Goal: Task Accomplishment & Management: Complete application form

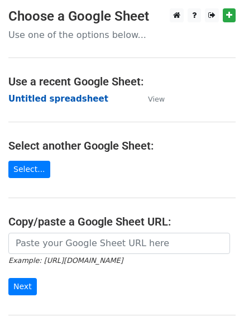
drag, startPoint x: 64, startPoint y: 119, endPoint x: 64, endPoint y: 103, distance: 16.2
click at [64, 109] on main "Choose a Google Sheet Use one of the options below... Use a recent Google Sheet…" at bounding box center [122, 181] width 244 height 346
click at [64, 103] on strong "Untitled spreadsheet" at bounding box center [58, 99] width 100 height 10
click at [66, 106] on main "Choose a Google Sheet Use one of the options below... Use a recent Google Sheet…" at bounding box center [122, 181] width 244 height 346
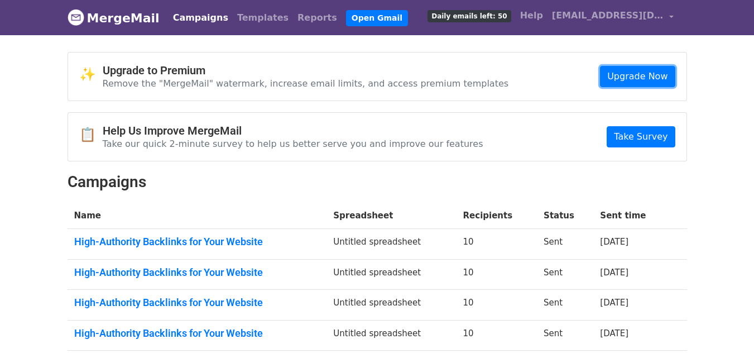
click at [627, 79] on link "Upgrade Now" at bounding box center [637, 76] width 75 height 21
click at [656, 17] on span "[EMAIL_ADDRESS][DOMAIN_NAME]" at bounding box center [608, 15] width 112 height 13
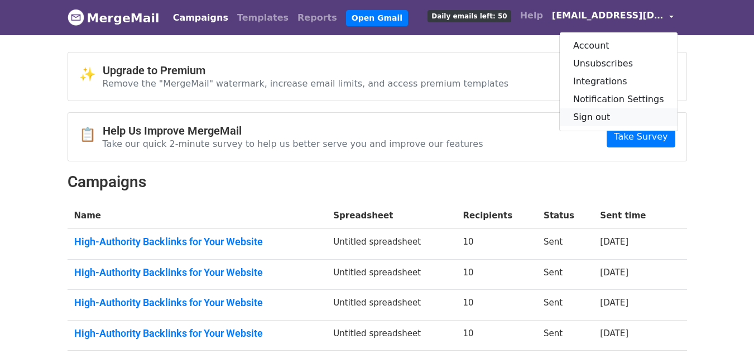
click at [606, 113] on link "Sign out" at bounding box center [619, 117] width 118 height 18
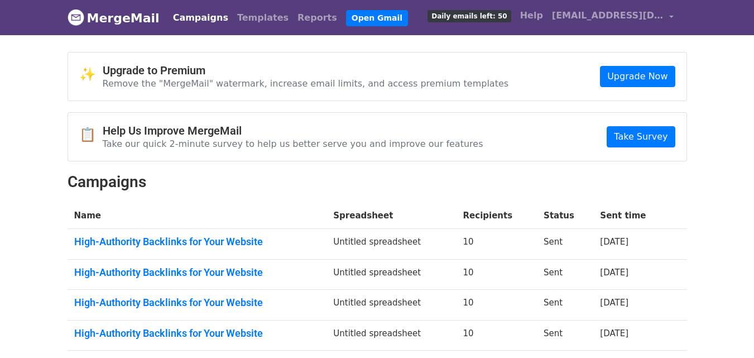
click at [611, 118] on div "📋 Help Us Improve MergeMail Take our quick 2-minute survey to help us better se…" at bounding box center [377, 137] width 618 height 48
click at [471, 121] on div "📋 Help Us Improve MergeMail Take our quick 2-minute survey to help us better se…" at bounding box center [377, 137] width 618 height 48
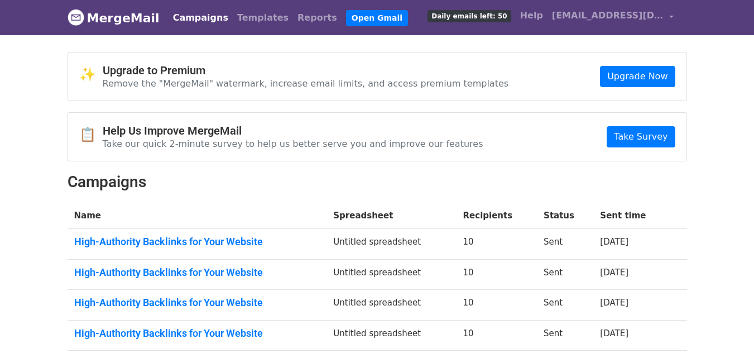
click at [711, 180] on body "MergeMail Campaigns Templates Reports Open Gmail Daily emails left: 50 Help [PE…" at bounding box center [377, 217] width 754 height 434
drag, startPoint x: 321, startPoint y: 11, endPoint x: 302, endPoint y: 6, distance: 19.5
click at [352, 21] on link "Open Gmail" at bounding box center [377, 18] width 62 height 16
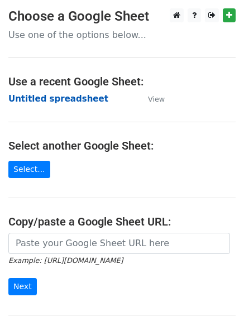
click at [72, 98] on strong "Untitled spreadsheet" at bounding box center [58, 99] width 100 height 10
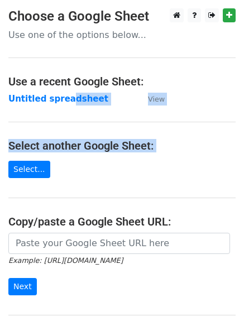
drag, startPoint x: -22, startPoint y: 164, endPoint x: -22, endPoint y: 224, distance: 60.3
click at [0, 224] on html "Choose a Google Sheet Use one of the options below... Use a recent Google Sheet…" at bounding box center [122, 222] width 244 height 444
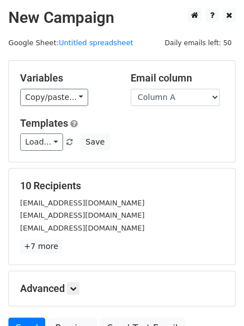
drag, startPoint x: 161, startPoint y: 165, endPoint x: 161, endPoint y: 172, distance: 6.7
click at [161, 166] on form "Variables Copy/paste... {{Column A}} {{Column B}} {{Column C}} {{Column D}} Ema…" at bounding box center [121, 202] width 227 height 284
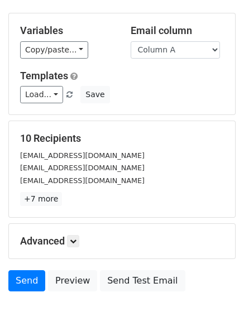
scroll to position [108, 0]
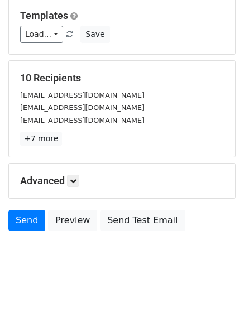
drag, startPoint x: 163, startPoint y: 109, endPoint x: 109, endPoint y: 159, distance: 74.2
click at [137, 129] on form "Variables Copy/paste... {{Column A}} {{Column B}} {{Column C}} {{Column D}} Ema…" at bounding box center [121, 95] width 227 height 284
click at [76, 182] on icon at bounding box center [73, 180] width 7 height 7
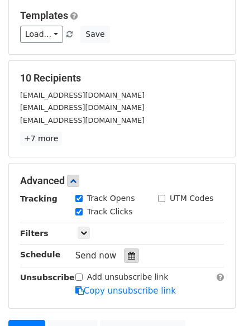
click at [128, 259] on icon at bounding box center [131, 256] width 7 height 8
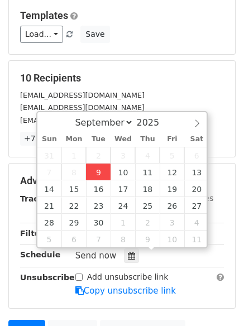
type input "2025-09-09 12:00"
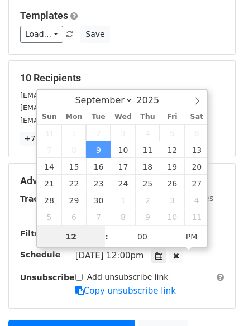
scroll to position [1, 0]
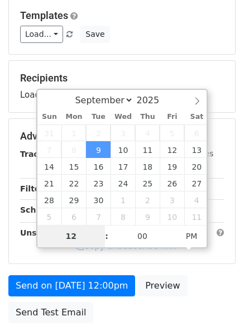
type input "4"
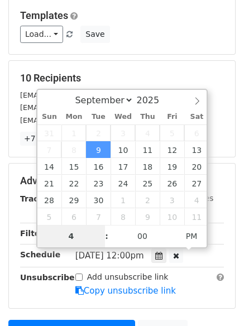
scroll to position [219, 0]
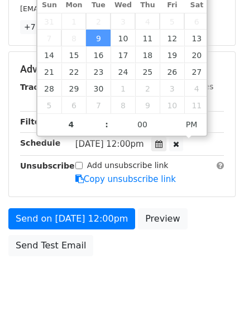
type input "2025-09-09 16:00"
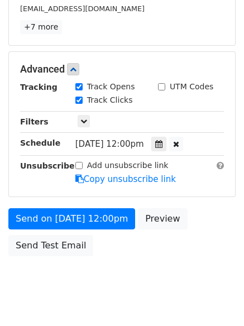
click at [146, 279] on body "New Campaign Daily emails left: 50 Google Sheet: Untitled spreadsheet Variables…" at bounding box center [122, 47] width 244 height 517
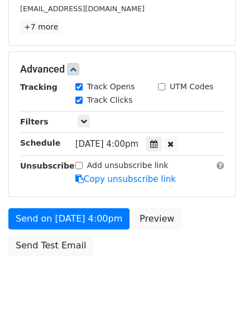
scroll to position [199, 0]
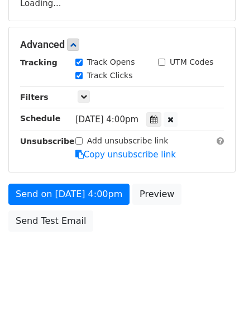
drag, startPoint x: 178, startPoint y: 275, endPoint x: 162, endPoint y: 286, distance: 19.3
click at [166, 281] on body "New Campaign Daily emails left: 50 Google Sheet: Untitled spreadsheet Variables…" at bounding box center [122, 45] width 244 height 473
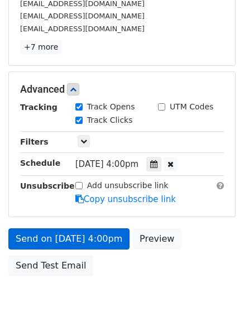
scroll to position [219, 0]
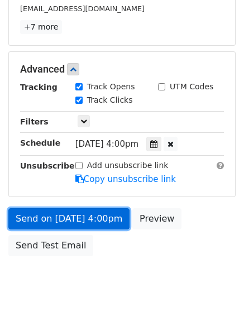
click at [104, 218] on link "Send on Sep 9 at 4:00pm" at bounding box center [68, 218] width 121 height 21
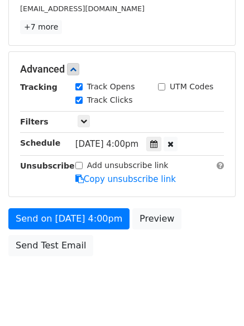
click at [96, 233] on div "Send on Sep 9 at 4:00pm Preview Send Test Email" at bounding box center [122, 235] width 244 height 54
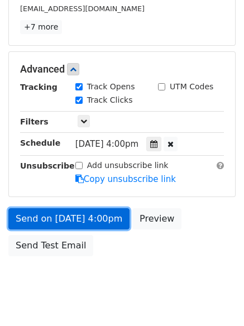
click at [97, 216] on link "Send on Sep 9 at 4:00pm" at bounding box center [68, 218] width 121 height 21
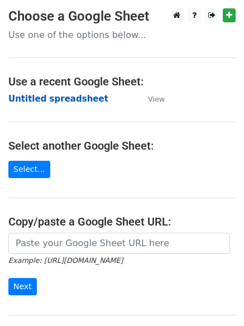
click at [59, 101] on strong "Untitled spreadsheet" at bounding box center [58, 99] width 100 height 10
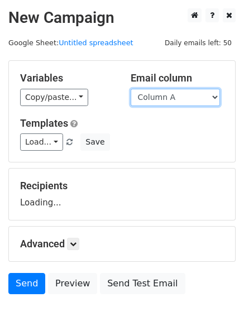
drag, startPoint x: 177, startPoint y: 94, endPoint x: 177, endPoint y: 101, distance: 7.3
click at [177, 94] on select "Column A Column B Column C Column D" at bounding box center [175, 97] width 89 height 17
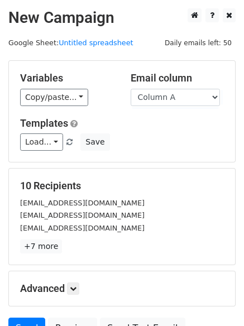
click at [170, 133] on div "Load... No templates saved Save" at bounding box center [122, 141] width 220 height 17
click at [174, 104] on select "Column A Column B Column C Column D" at bounding box center [175, 97] width 89 height 17
select select "Column B"
click at [131, 89] on select "Column A Column B Column C Column D" at bounding box center [175, 97] width 89 height 17
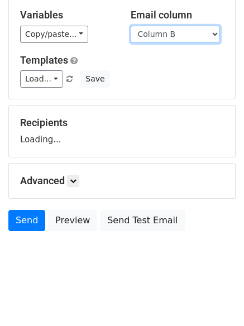
scroll to position [63, 0]
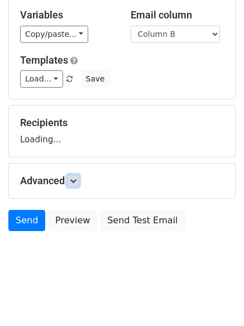
click at [75, 181] on icon at bounding box center [73, 180] width 7 height 7
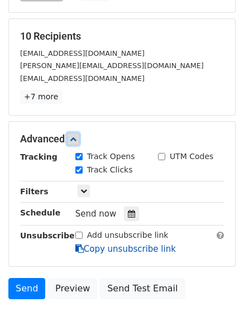
scroll to position [217, 0]
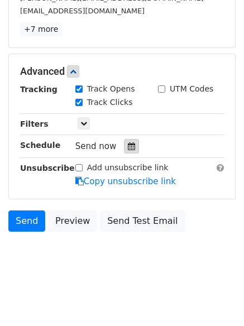
click at [128, 146] on icon at bounding box center [131, 146] width 7 height 8
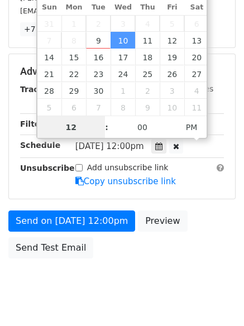
scroll to position [1, 0]
type input "[DATE] 12:00"
select select "9"
type input "5"
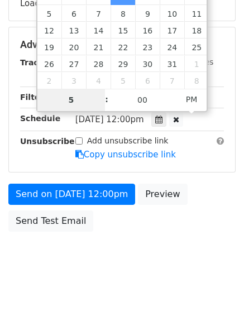
scroll to position [217, 0]
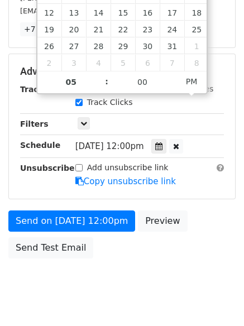
click at [113, 288] on body "New Campaign Daily emails left: 50 Google Sheet: Untitled spreadsheet Variables…" at bounding box center [122, 49] width 244 height 517
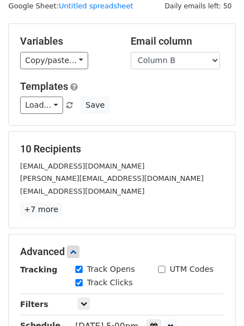
scroll to position [112, 0]
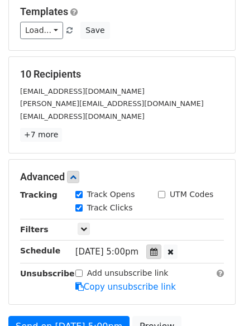
click at [161, 256] on div at bounding box center [153, 251] width 15 height 15
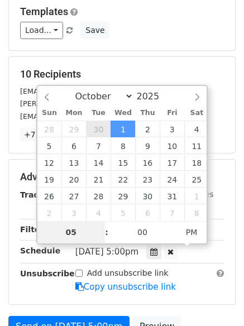
type input "2025-09-30 17:00"
select select "8"
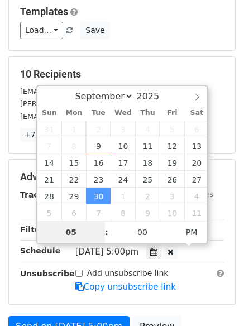
drag, startPoint x: 86, startPoint y: 124, endPoint x: 89, endPoint y: 134, distance: 10.4
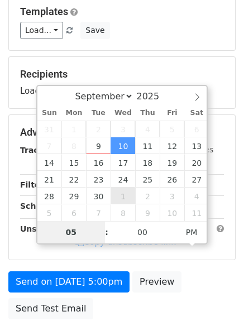
type input "2025-10-01 17:00"
select select "9"
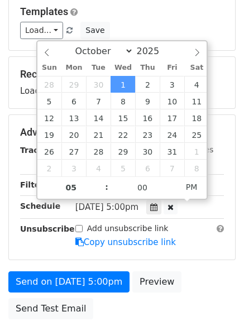
click at [128, 313] on div "Send on Oct 1 at 5:00pm Preview Send Test Email" at bounding box center [122, 298] width 244 height 54
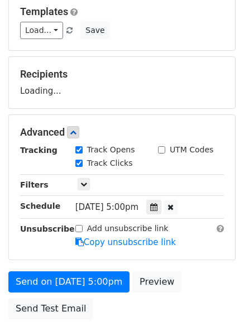
drag, startPoint x: 126, startPoint y: 311, endPoint x: 139, endPoint y: 301, distance: 16.6
click at [136, 307] on div "Send on Oct 1 at 5:00pm Preview Send Test Email" at bounding box center [122, 298] width 244 height 54
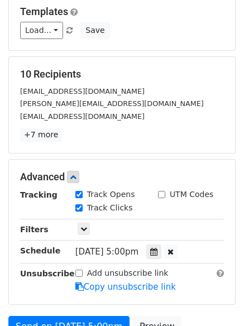
click at [139, 301] on div "Advanced Tracking Track Opens UTM Codes Track Clicks Filters Only include sprea…" at bounding box center [122, 232] width 226 height 145
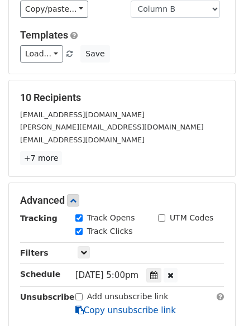
scroll to position [223, 0]
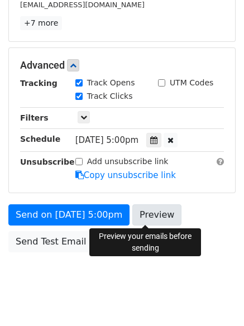
drag, startPoint x: 132, startPoint y: 283, endPoint x: 137, endPoint y: 211, distance: 72.7
click at [138, 212] on body "New Campaign Daily emails left: 50 Google Sheet: Untitled spreadsheet Variables…" at bounding box center [122, 43] width 244 height 517
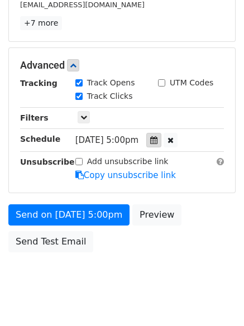
click at [157, 142] on icon at bounding box center [153, 140] width 7 height 8
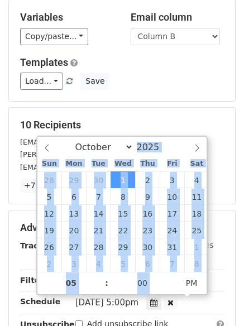
scroll to position [56, 0]
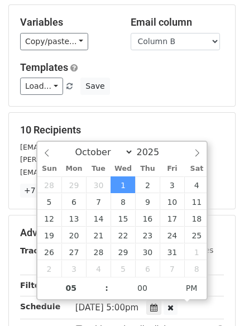
drag, startPoint x: 99, startPoint y: 82, endPoint x: 106, endPoint y: 111, distance: 29.9
click at [106, 100] on body "New Campaign Daily emails left: 50 Google Sheet: Untitled spreadsheet Variables…" at bounding box center [122, 211] width 244 height 517
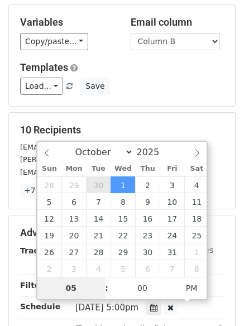
type input "2025-09-30 17:00"
select select "8"
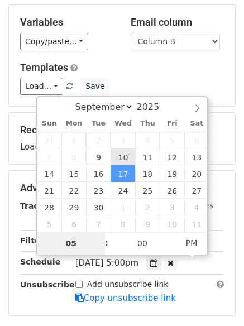
type input "2025-09-10 17:00"
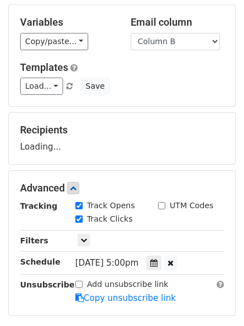
click at [170, 81] on div "Load... No templates saved Save" at bounding box center [122, 86] width 220 height 17
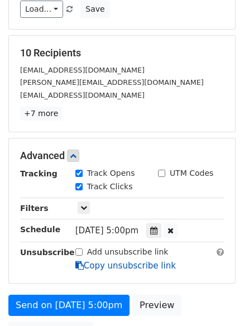
scroll to position [244, 0]
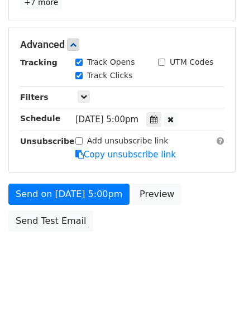
click at [124, 256] on body "New Campaign Daily emails left: 50 Google Sheet: Untitled spreadsheet Variables…" at bounding box center [122, 23] width 244 height 517
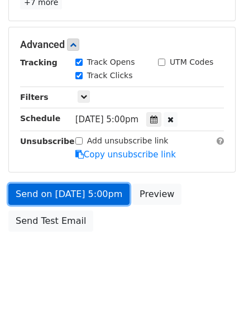
click at [100, 202] on link "Send on Sep 10 at 5:00pm" at bounding box center [68, 194] width 121 height 21
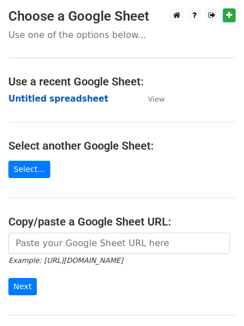
click at [78, 98] on strong "Untitled spreadsheet" at bounding box center [58, 99] width 100 height 10
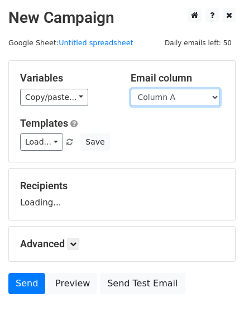
click at [204, 96] on select "Column A Column B Column C Column D" at bounding box center [175, 97] width 89 height 17
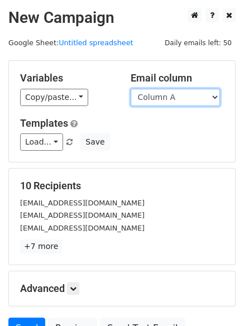
click at [185, 99] on select "Column A Column B Column C Column D" at bounding box center [175, 97] width 89 height 17
select select "Column C"
click at [131, 89] on select "Column A Column B Column C Column D" at bounding box center [175, 97] width 89 height 17
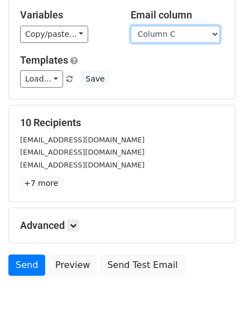
scroll to position [108, 0]
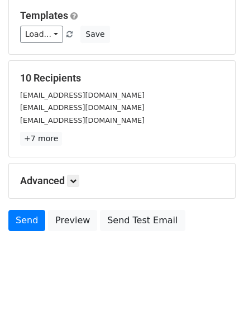
click at [198, 261] on body "New Campaign Daily emails left: 50 Google Sheet: Untitled spreadsheet Variables…" at bounding box center [122, 91] width 244 height 381
click at [76, 174] on div "Advanced Tracking Track Opens UTM Codes Track Clicks Filters Only include sprea…" at bounding box center [122, 180] width 226 height 35
click at [76, 181] on icon at bounding box center [73, 180] width 7 height 7
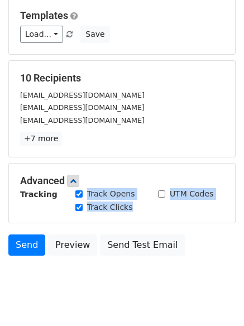
drag, startPoint x: 133, startPoint y: 205, endPoint x: 147, endPoint y: 209, distance: 13.9
click at [147, 209] on div "Track Opens UTM Codes Track Clicks" at bounding box center [149, 201] width 165 height 26
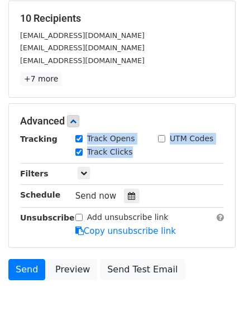
scroll to position [217, 0]
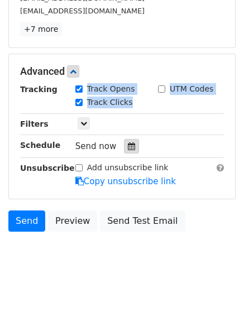
click at [128, 147] on icon at bounding box center [131, 146] width 7 height 8
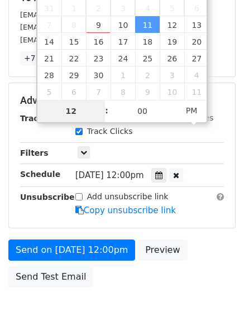
scroll to position [161, 0]
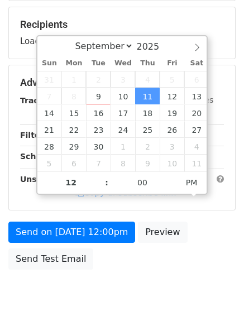
drag, startPoint x: 146, startPoint y: 62, endPoint x: 138, endPoint y: 77, distance: 16.7
click at [138, 77] on div "Sun Mon Tue Wed Thu Fri Sat 31 1 2 3 4 5 6 7 8 9 10 11 12 13 14 15 16 17 18 19 …" at bounding box center [123, 113] width 172 height 116
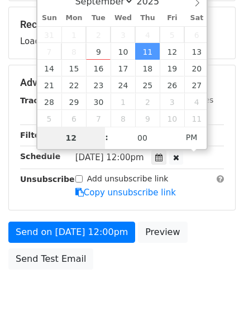
type input "2025-10-02 12:00"
select select "9"
type input "2025-10-30 12:00"
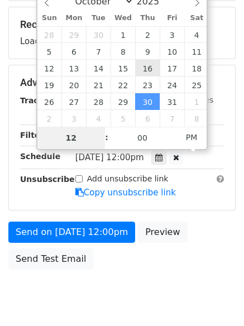
type input "6"
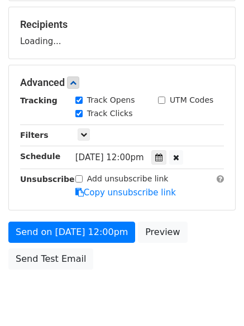
click at [133, 271] on div "Send on Oct 30 at 12:00pm Preview Send Test Email" at bounding box center [122, 248] width 244 height 54
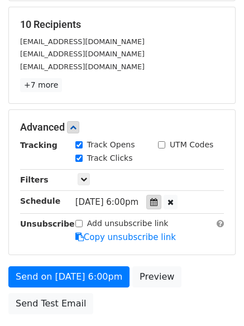
click at [157, 204] on icon at bounding box center [153, 202] width 7 height 8
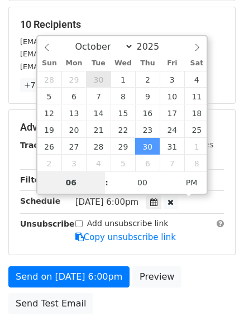
type input "2025-09-30 18:00"
select select "8"
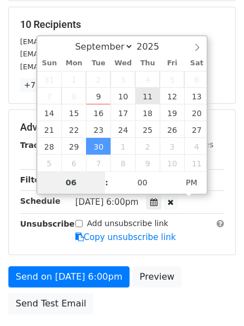
type input "2025-09-11 18:00"
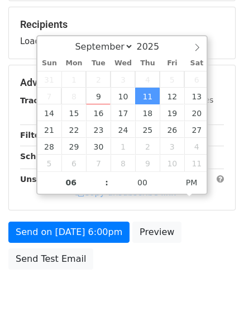
click at [151, 285] on body "New Campaign Daily emails left: 50 Google Sheet: Untitled spreadsheet Variables…" at bounding box center [122, 83] width 244 height 473
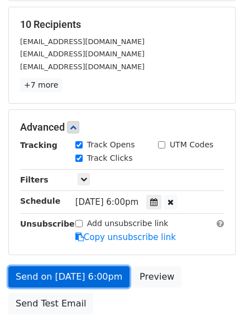
click at [103, 280] on link "Send on Sep 11 at 6:00pm" at bounding box center [68, 276] width 121 height 21
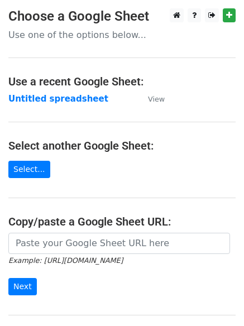
click at [60, 106] on main "Choose a Google Sheet Use one of the options below... Use a recent Google Sheet…" at bounding box center [122, 181] width 244 height 346
click at [76, 102] on strong "Untitled spreadsheet" at bounding box center [58, 99] width 100 height 10
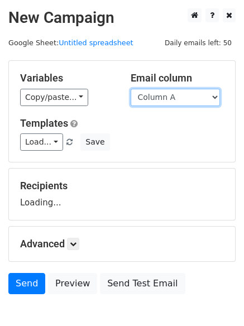
drag, startPoint x: 0, startPoint y: 0, endPoint x: 207, endPoint y: 103, distance: 231.3
click at [208, 100] on select "Column A Column B Column C Column D" at bounding box center [175, 97] width 89 height 17
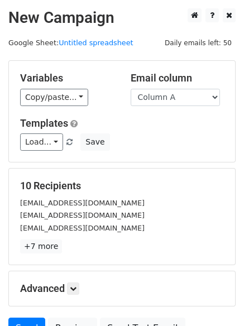
click at [181, 162] on div "Variables Copy/paste... {{Column A}} {{Column B}} {{Column C}} {{Column D}} Ema…" at bounding box center [122, 111] width 226 height 101
click at [197, 95] on select "Column A Column B Column C Column D" at bounding box center [175, 97] width 89 height 17
select select "Column D"
click at [131, 89] on select "Column A Column B Column C Column D" at bounding box center [175, 97] width 89 height 17
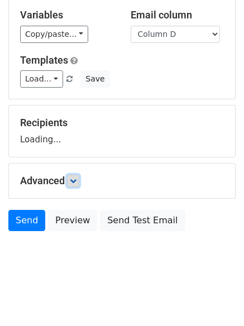
click at [76, 181] on icon at bounding box center [73, 180] width 7 height 7
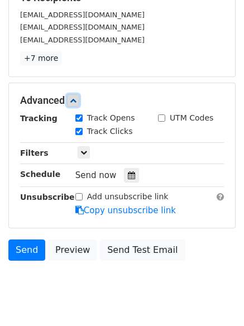
scroll to position [208, 0]
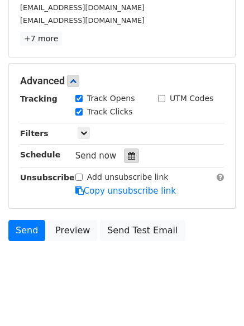
click at [124, 163] on div at bounding box center [131, 155] width 15 height 15
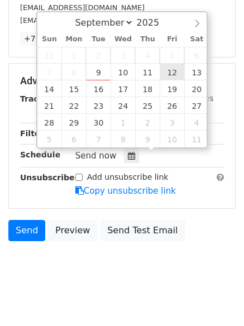
type input "[DATE] 12:00"
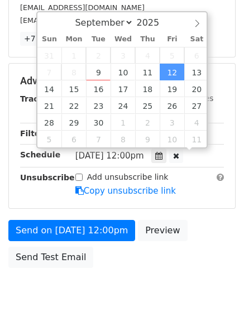
scroll to position [1, 0]
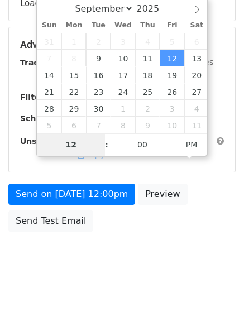
type input "7"
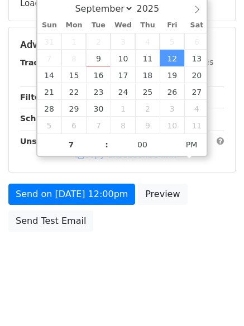
type input "[DATE] 19:00"
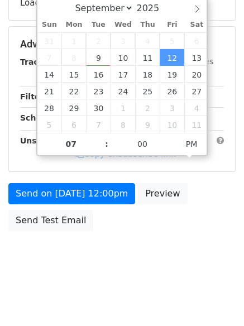
click at [125, 281] on body "New Campaign Daily emails left: 50 Google Sheet: Untitled spreadsheet Variables…" at bounding box center [122, 45] width 244 height 473
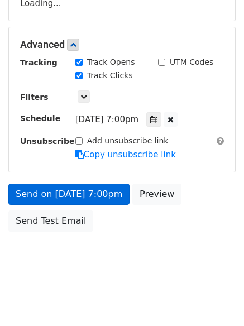
scroll to position [208, 0]
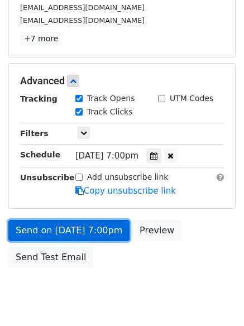
click at [78, 227] on link "Send on [DATE] 7:00pm" at bounding box center [68, 230] width 121 height 21
